Goal: Task Accomplishment & Management: Use online tool/utility

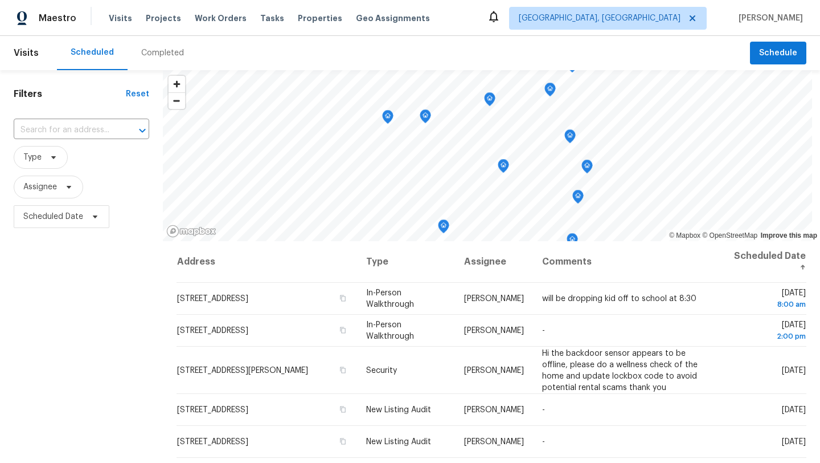
scroll to position [2, 0]
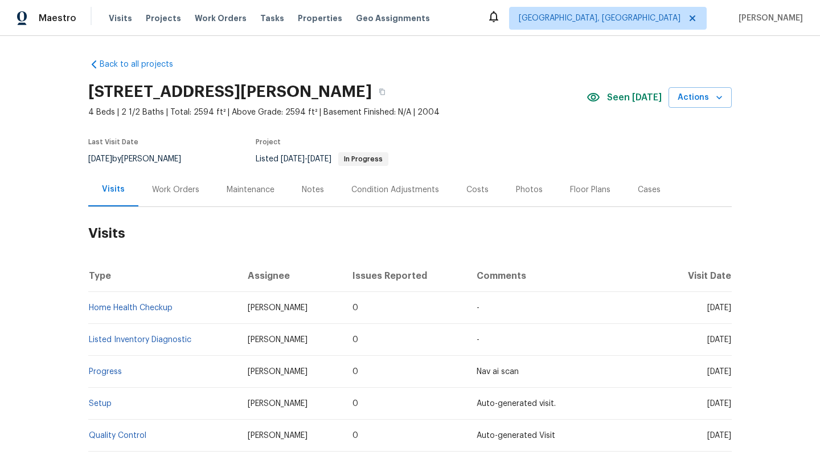
click at [305, 184] on div "Notes" at bounding box center [313, 189] width 22 height 11
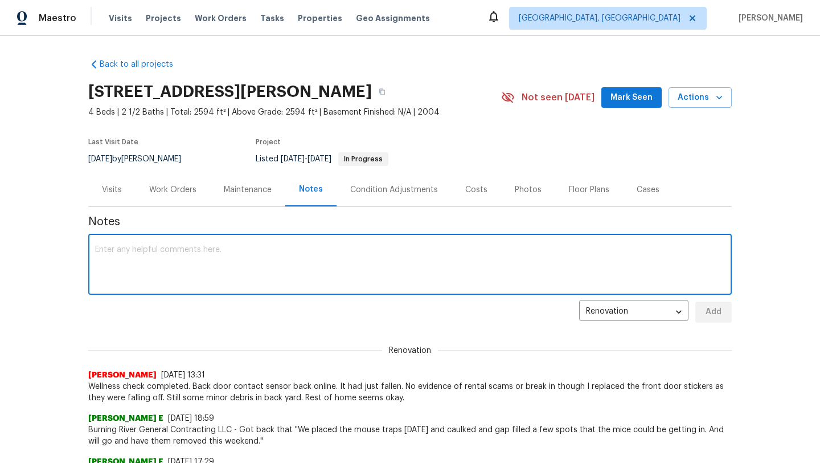
click at [210, 266] on textarea at bounding box center [410, 266] width 630 height 40
paste textarea "6626 to 2120"
click at [93, 247] on div "6626 to 2120 x ​" at bounding box center [410, 265] width 644 height 58
click at [97, 249] on textarea "6626 to 2120" at bounding box center [410, 266] width 630 height 40
type textarea "Lock box code changed from 6626 to 2120"
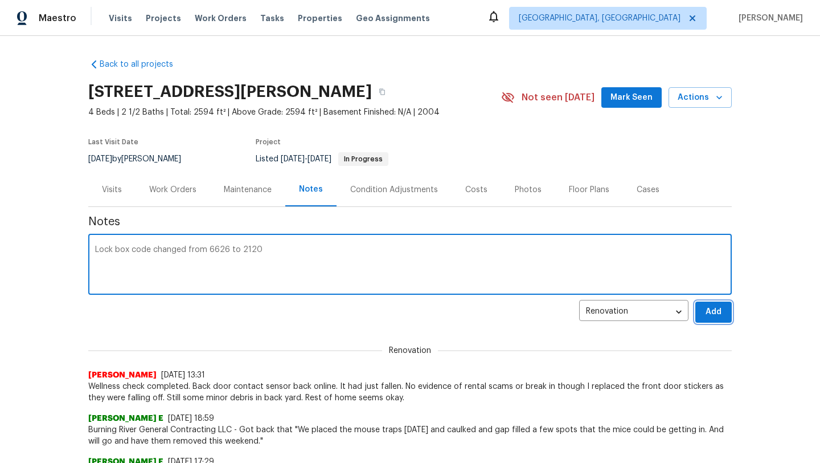
click at [726, 312] on button "Add" at bounding box center [714, 311] width 36 height 21
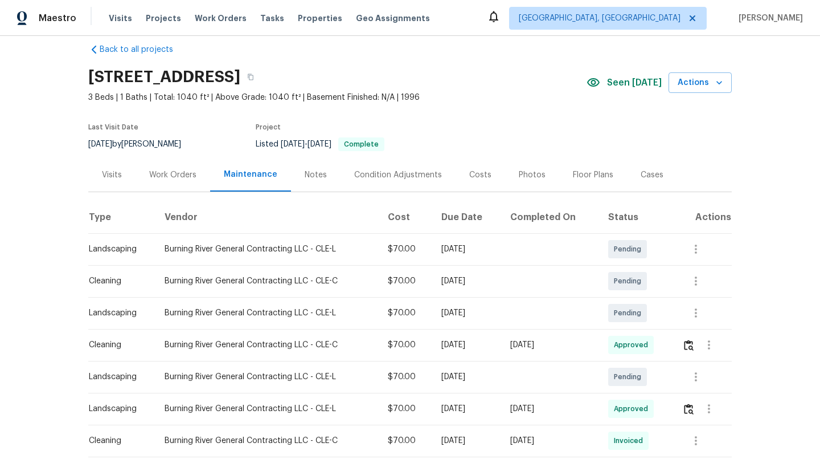
scroll to position [11, 0]
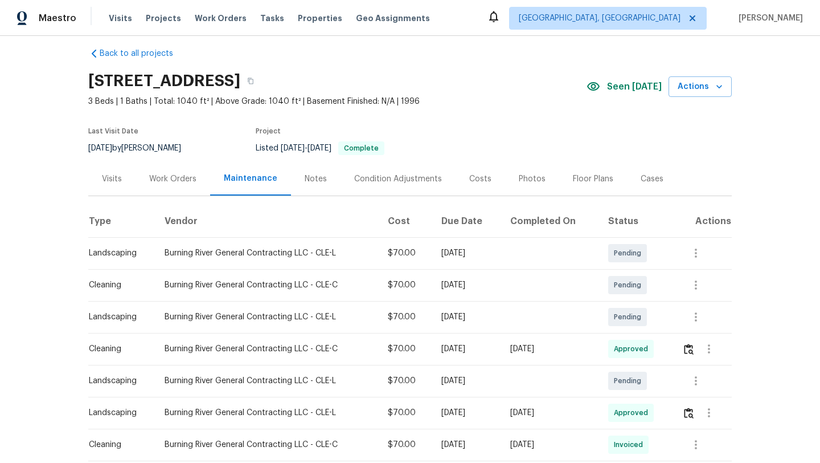
click at [171, 178] on div "Work Orders" at bounding box center [172, 178] width 47 height 11
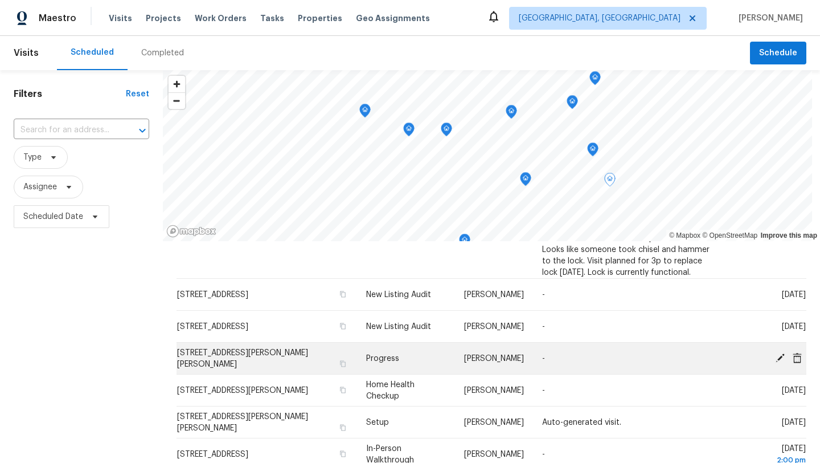
scroll to position [134, 0]
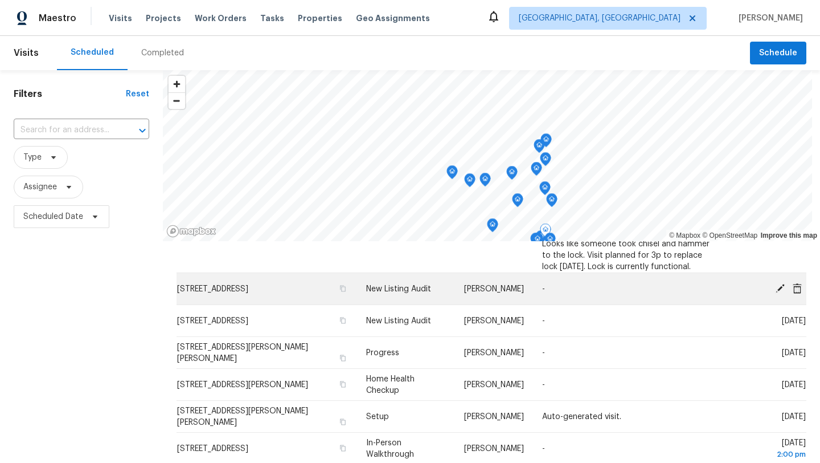
click at [248, 288] on span "970 Morningview Ave, Akron, OH 44305" at bounding box center [212, 289] width 71 height 8
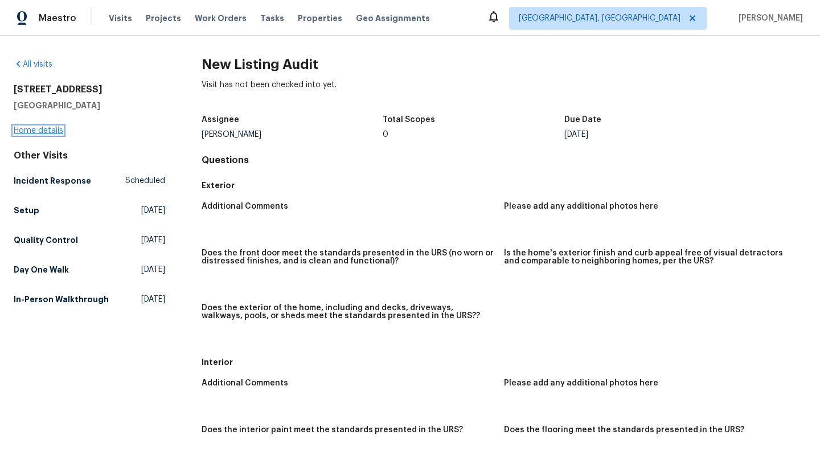
click at [50, 129] on link "Home details" at bounding box center [39, 130] width 50 height 8
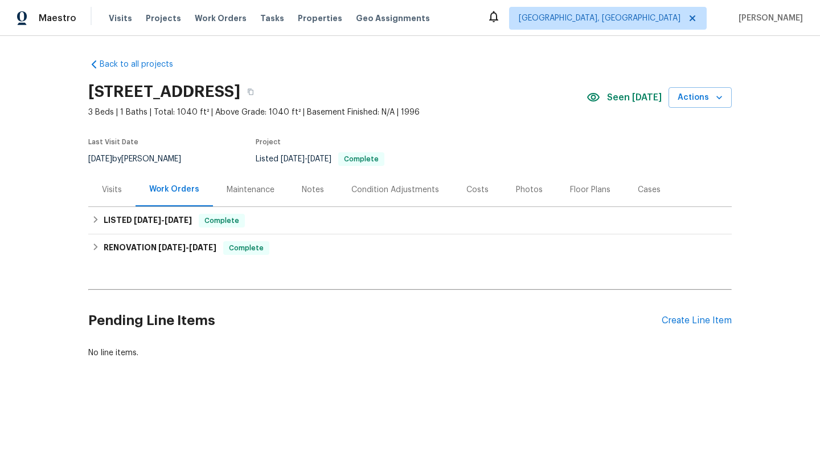
click at [115, 189] on div "Visits" at bounding box center [112, 189] width 20 height 11
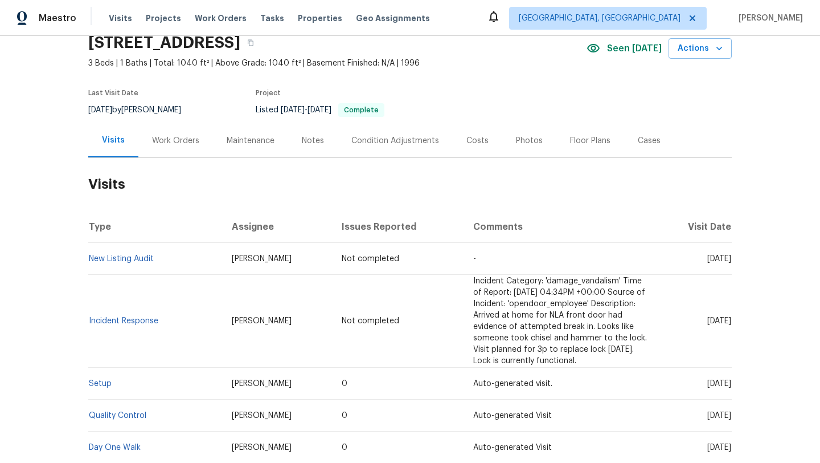
scroll to position [47, 0]
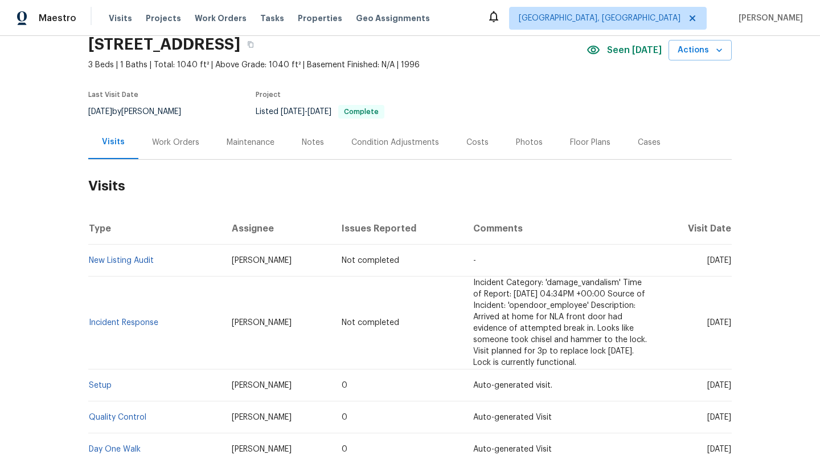
click at [165, 145] on div "Work Orders" at bounding box center [175, 142] width 47 height 11
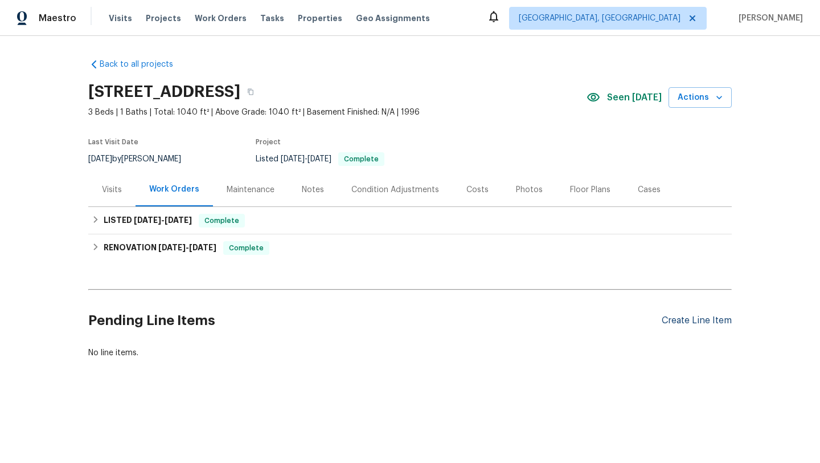
click at [677, 318] on div "Create Line Item" at bounding box center [697, 320] width 70 height 11
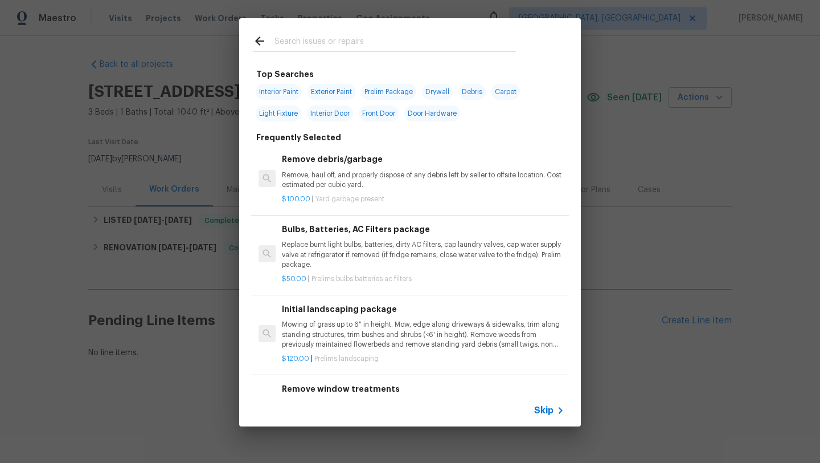
click at [287, 48] on input "text" at bounding box center [396, 42] width 242 height 17
type input "p"
click at [336, 93] on span "Exterior Paint" at bounding box center [332, 92] width 48 height 16
type input "Exterior Paint"
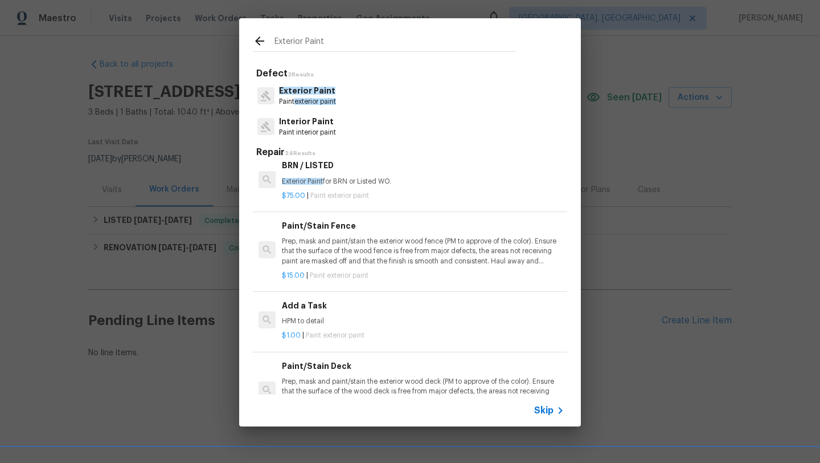
scroll to position [230, 0]
click at [305, 301] on h6 "Add a Task" at bounding box center [423, 303] width 283 height 13
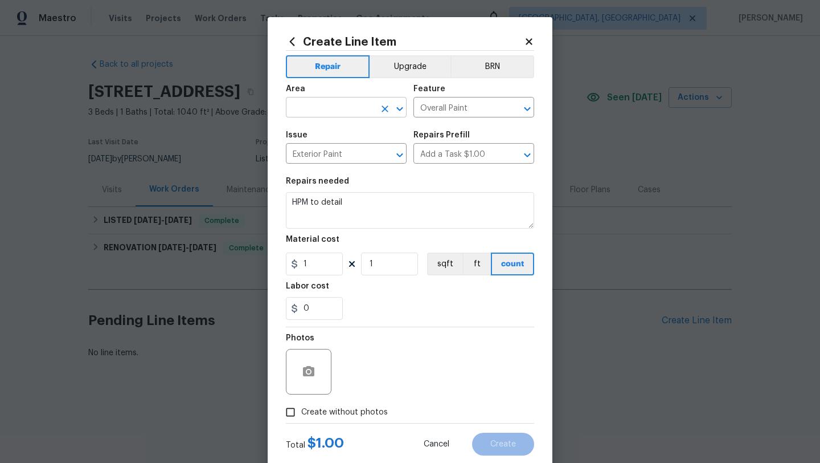
click at [350, 104] on input "text" at bounding box center [330, 109] width 89 height 18
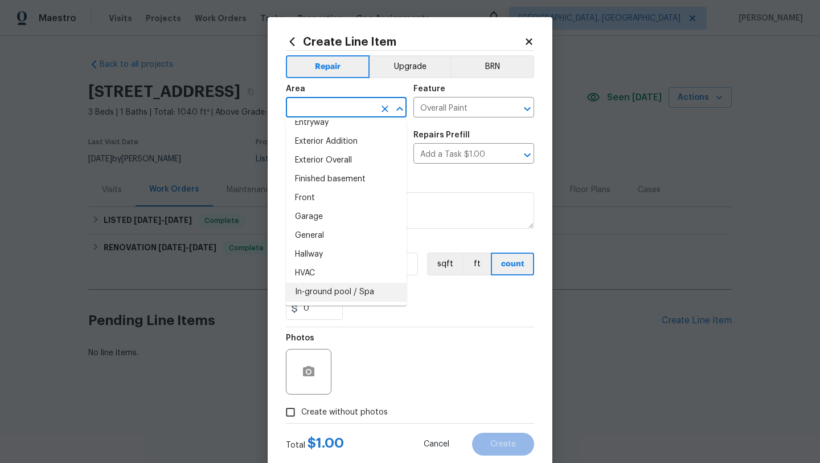
scroll to position [271, 0]
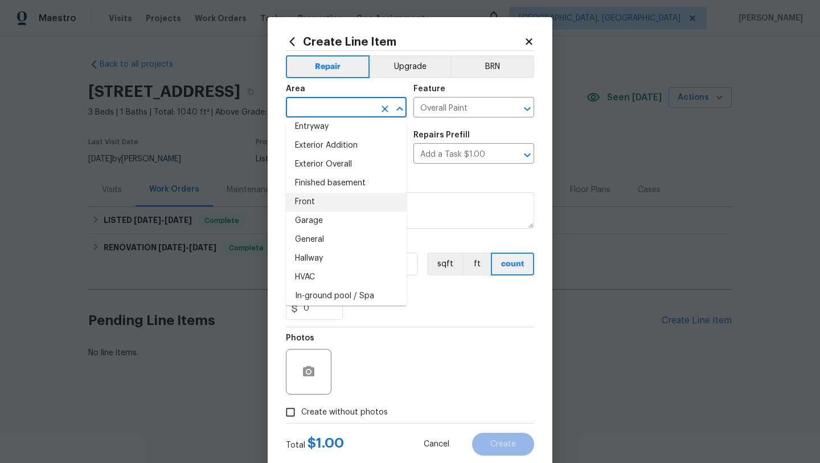
click at [309, 202] on li "Front" at bounding box center [346, 202] width 121 height 19
type input "Front"
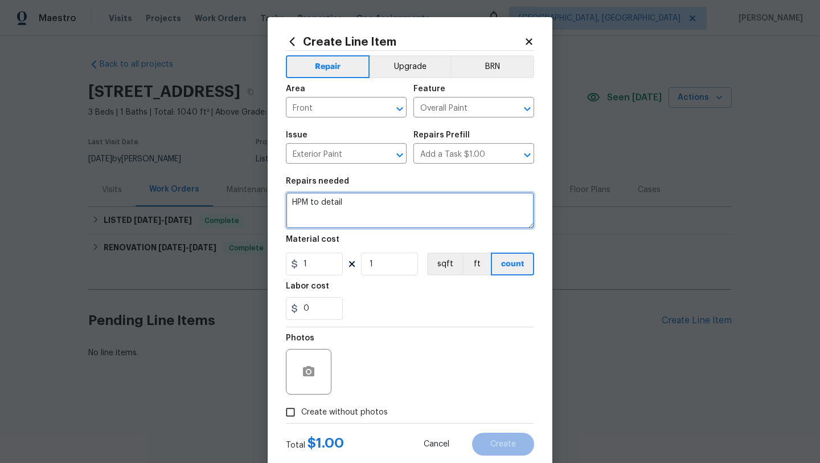
drag, startPoint x: 346, startPoint y: 204, endPoint x: 273, endPoint y: 202, distance: 73.0
click at [273, 202] on div "Create Line Item Repair Upgrade BRN Area Front ​ Feature Overall Paint ​ Issue …" at bounding box center [410, 245] width 285 height 456
type textarea "Paint the front two steps and tuck point any cracks as well as the side of the …"
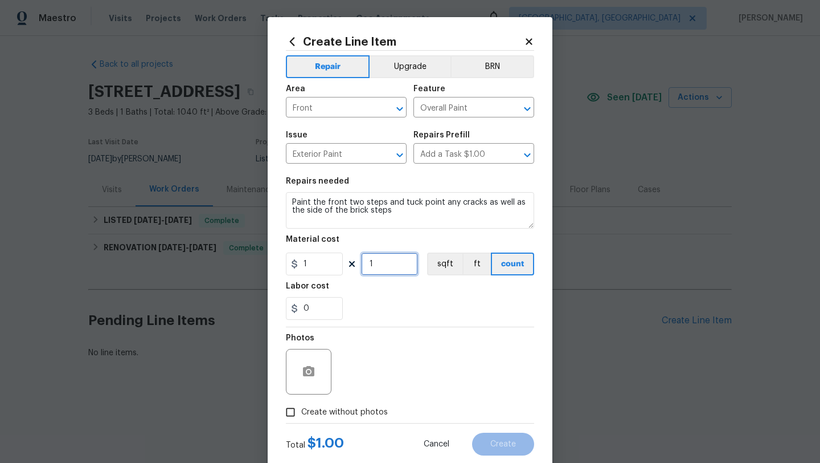
click at [391, 267] on input "1" at bounding box center [389, 263] width 57 height 23
type input "100"
click at [308, 311] on input "0" at bounding box center [314, 308] width 57 height 23
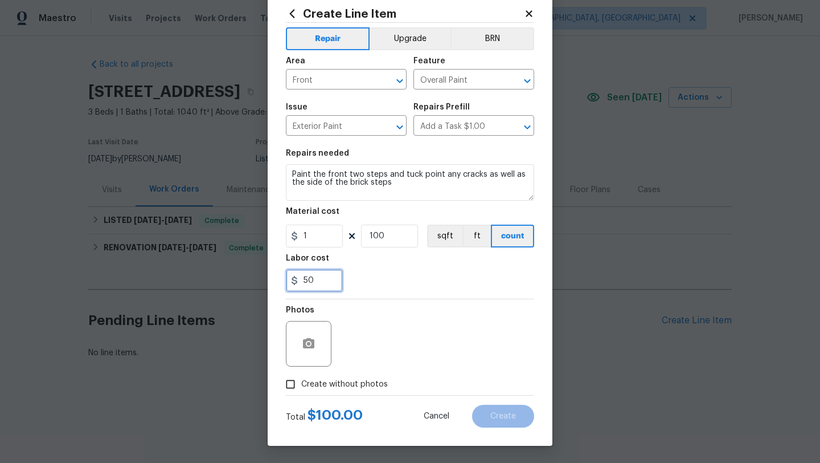
type input "50"
click at [389, 310] on div "Photos" at bounding box center [410, 336] width 248 height 74
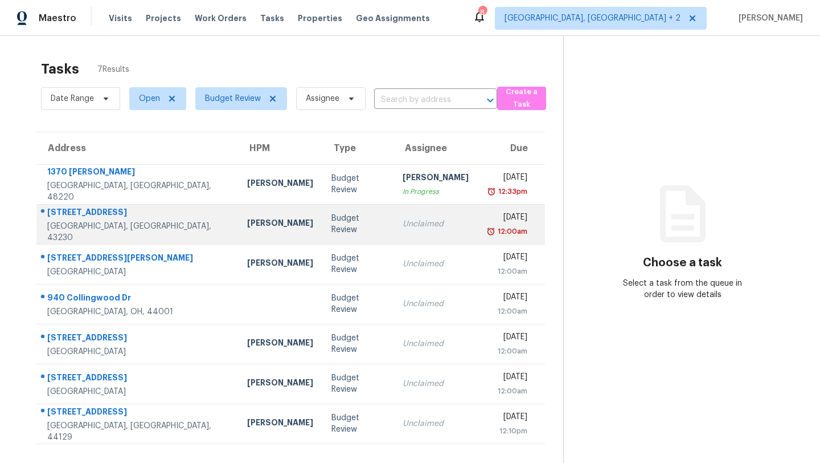
click at [75, 219] on div "[STREET_ADDRESS]" at bounding box center [138, 213] width 182 height 14
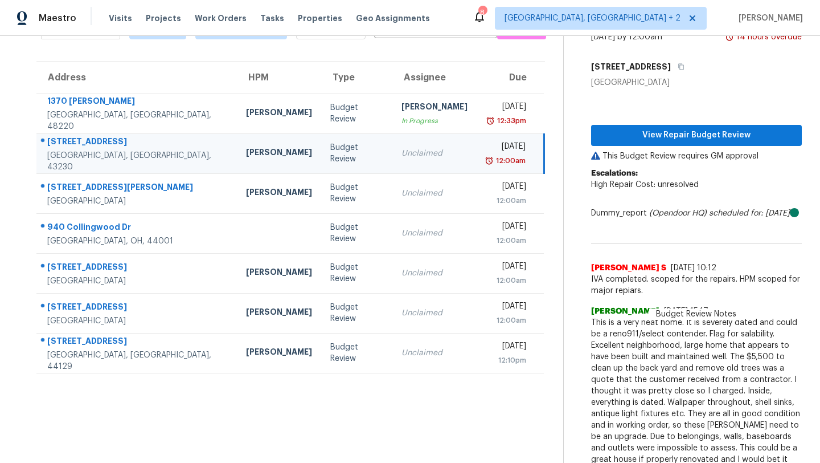
scroll to position [66, 0]
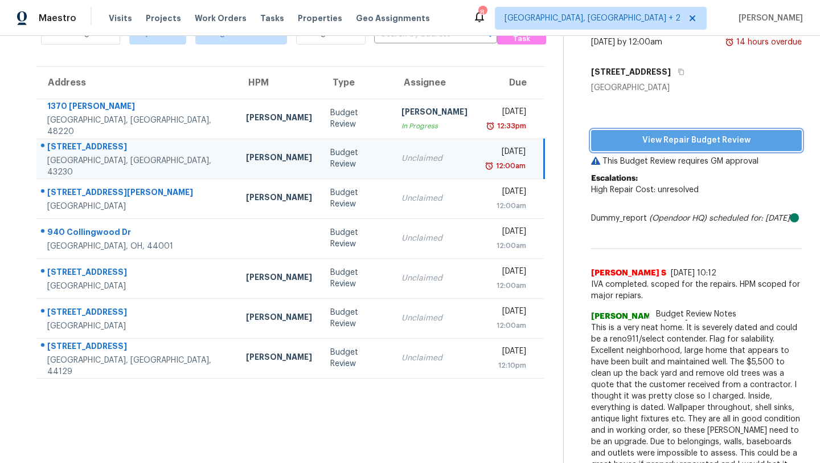
click at [657, 137] on span "View Repair Budget Review" at bounding box center [697, 140] width 193 height 14
